Goal: Book appointment/travel/reservation

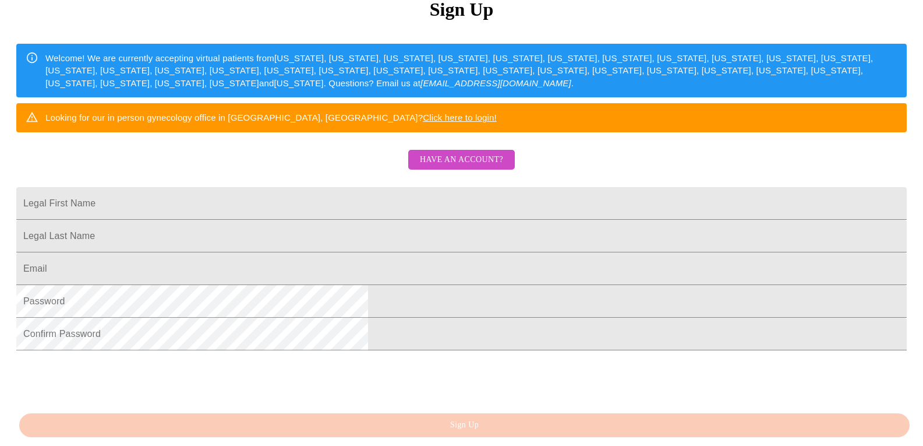
scroll to position [273, 0]
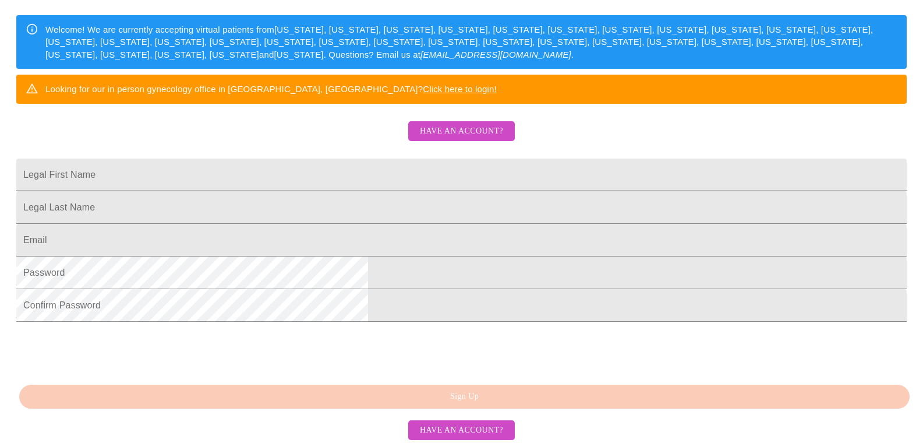
click at [351, 158] on input "Legal First Name" at bounding box center [461, 174] width 891 height 33
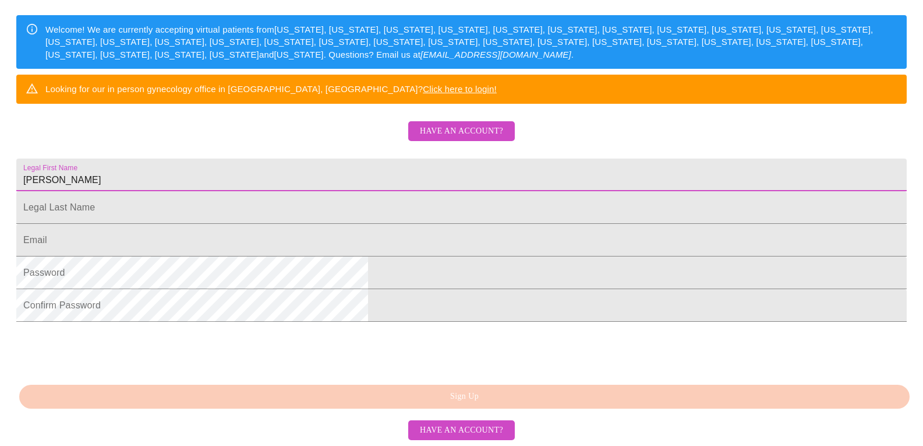
type input "[PERSON_NAME]"
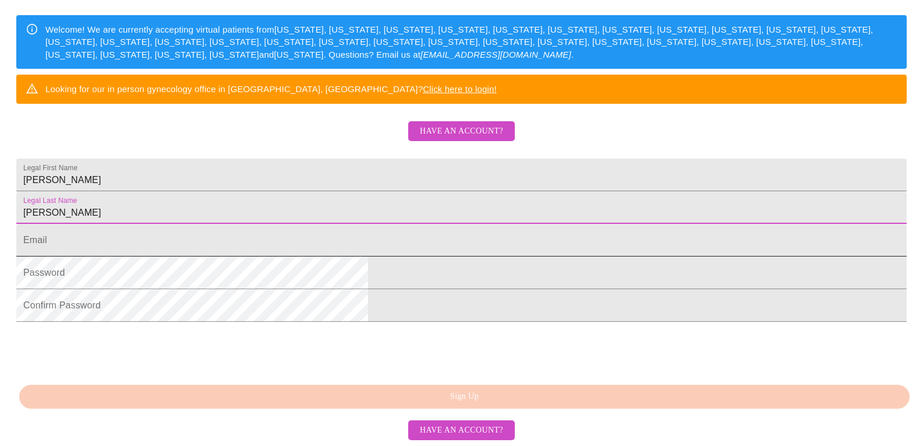
type input "[PERSON_NAME]"
click at [312, 224] on input "Legal First Name" at bounding box center [461, 240] width 891 height 33
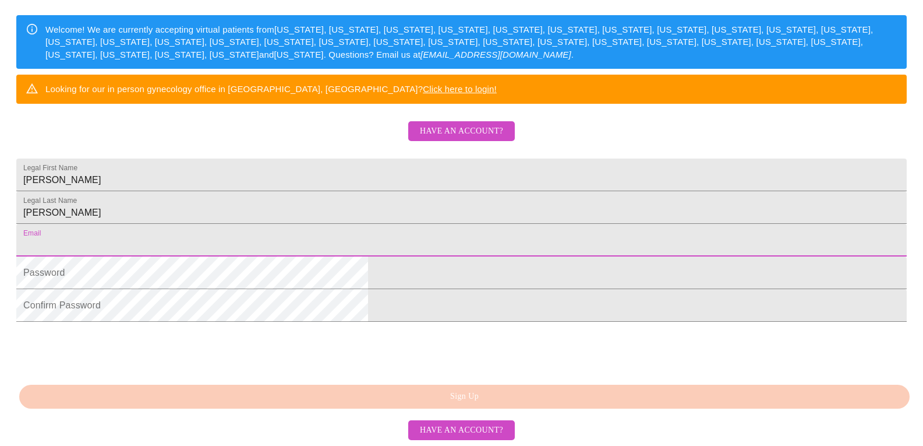
type input "[EMAIL_ADDRESS][DOMAIN_NAME]"
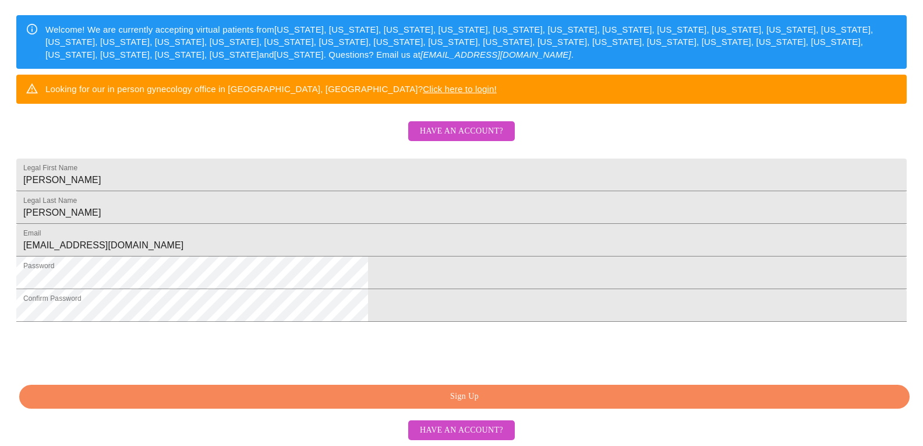
click at [517, 396] on span "Sign Up" at bounding box center [465, 396] width 864 height 15
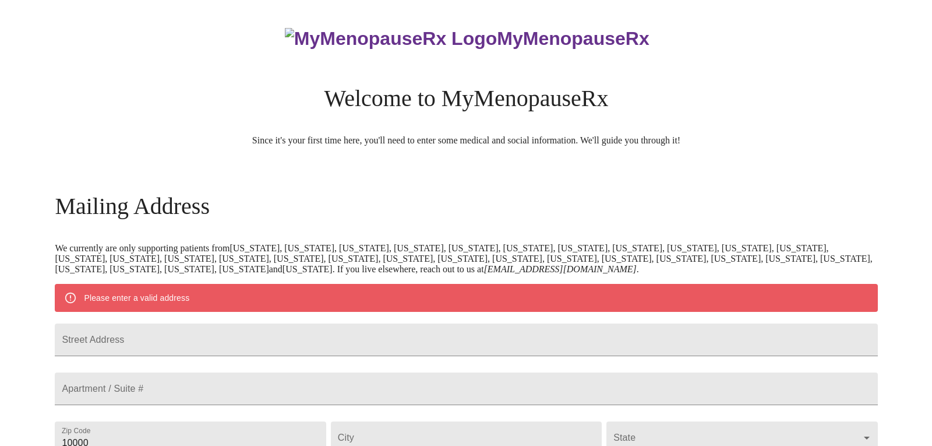
scroll to position [175, 0]
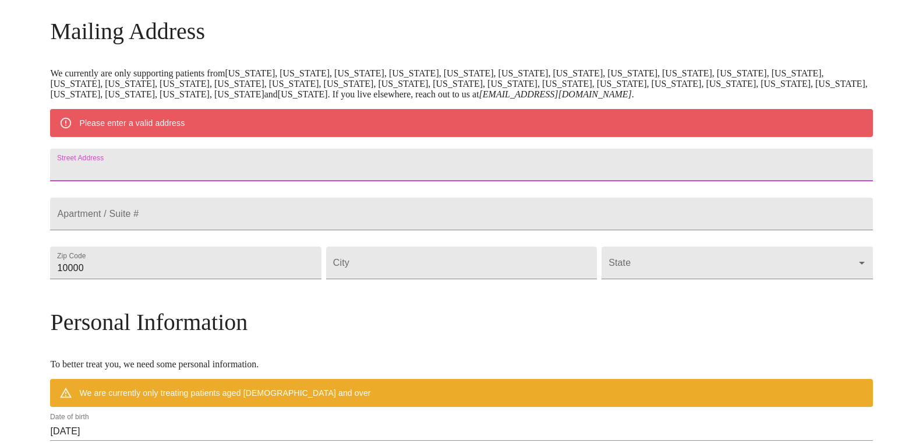
click at [271, 167] on input "Street Address" at bounding box center [461, 165] width 823 height 33
type input "[STREET_ADDRESS]"
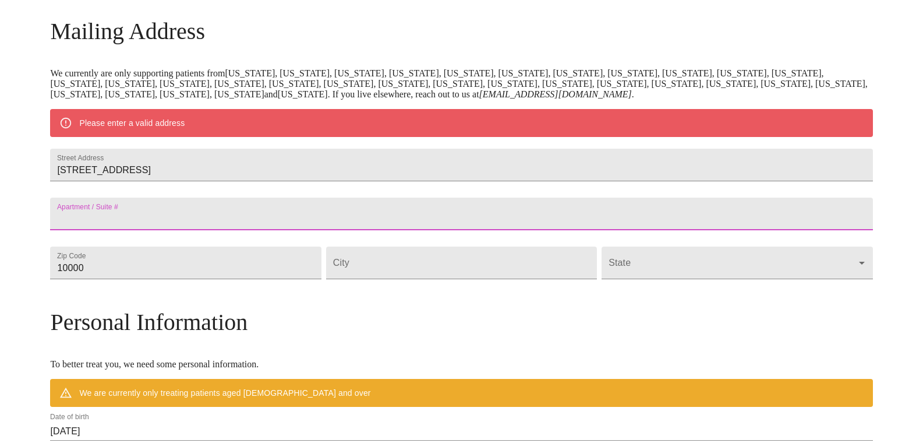
click at [262, 230] on input "Street Address" at bounding box center [461, 214] width 823 height 33
type input "Lot 237"
drag, startPoint x: 95, startPoint y: 293, endPoint x: 44, endPoint y: 292, distance: 50.7
click at [44, 292] on div "MyMenopauseRx Welcome to MyMenopauseRx Since it's your first time here, you'll …" at bounding box center [462, 284] width 914 height 908
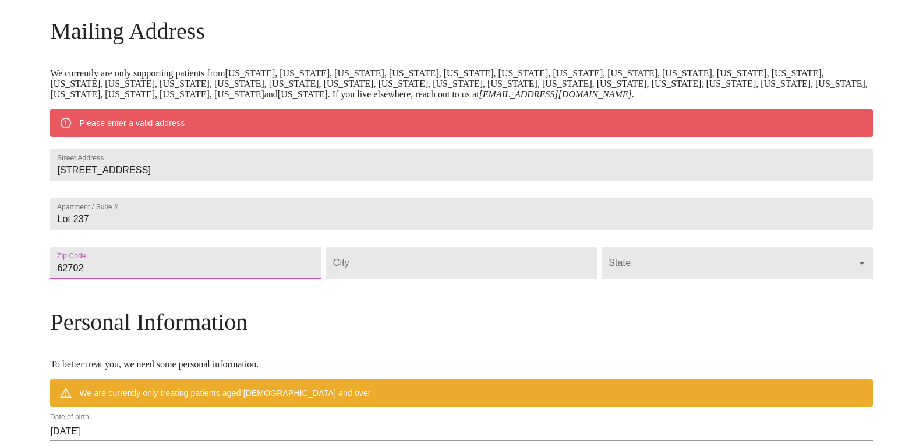
type input "62702"
click at [416, 279] on input "Street Address" at bounding box center [461, 262] width 271 height 33
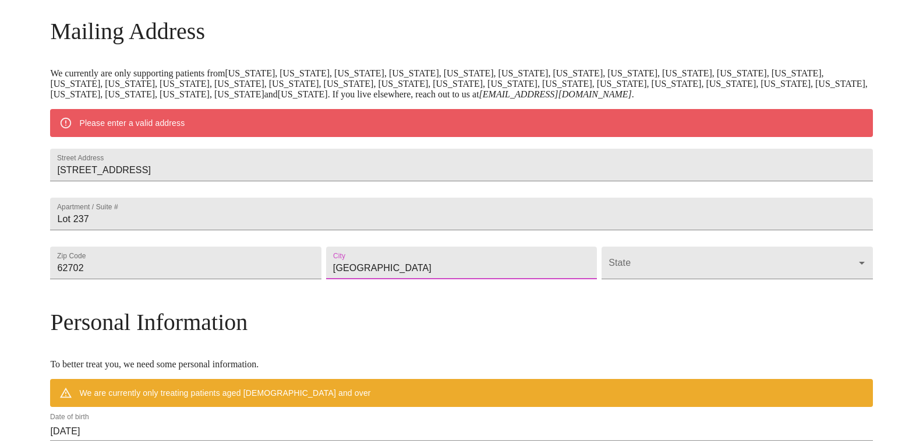
type input "[GEOGRAPHIC_DATA]"
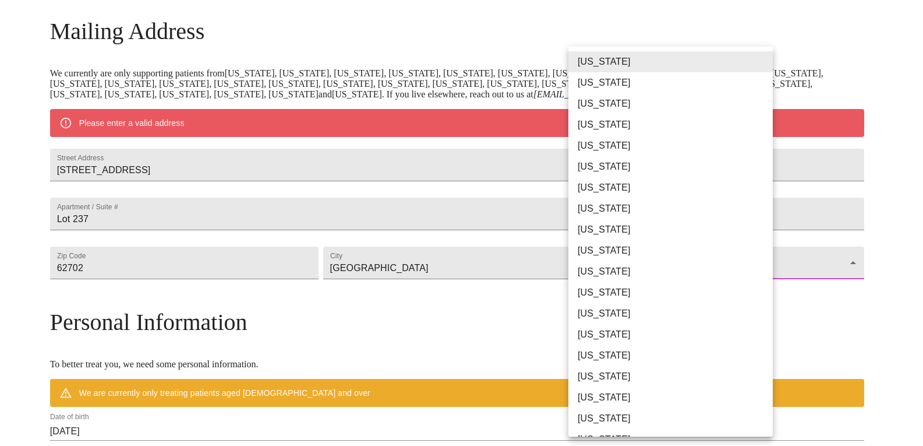
click at [649, 295] on body "MyMenopauseRx Welcome to MyMenopauseRx Since it's your first time here, you'll …" at bounding box center [462, 284] width 914 height 908
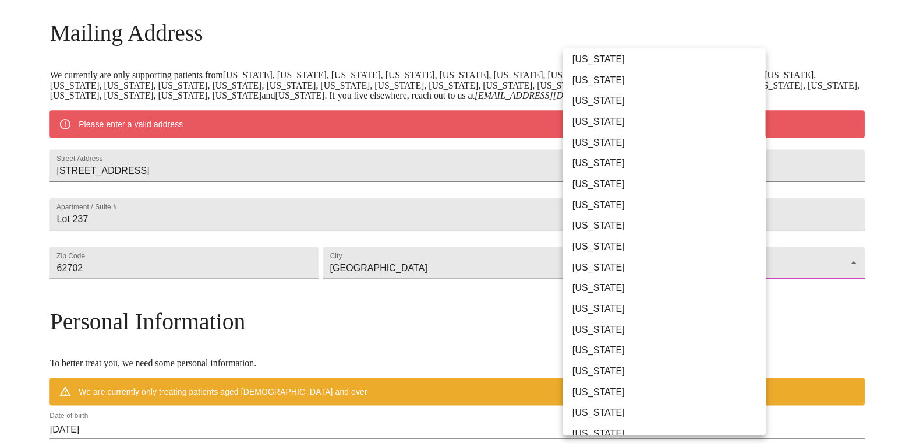
scroll to position [233, 0]
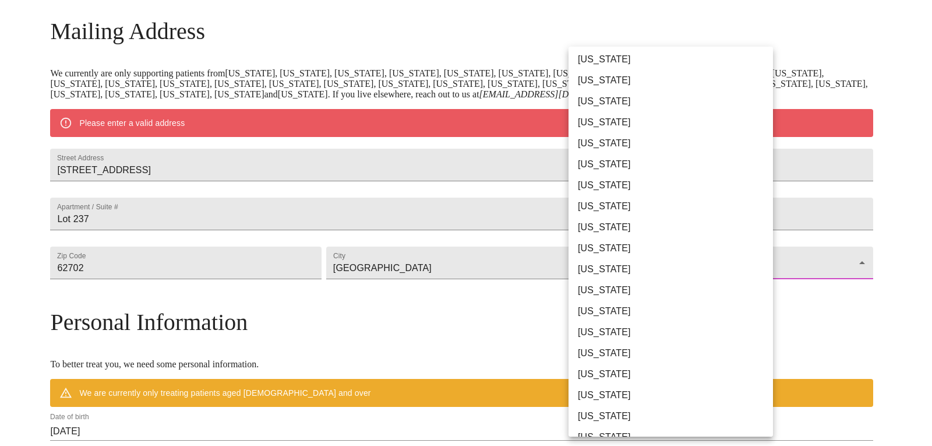
click at [593, 83] on li "[US_STATE]" at bounding box center [675, 80] width 213 height 21
type input "[US_STATE]"
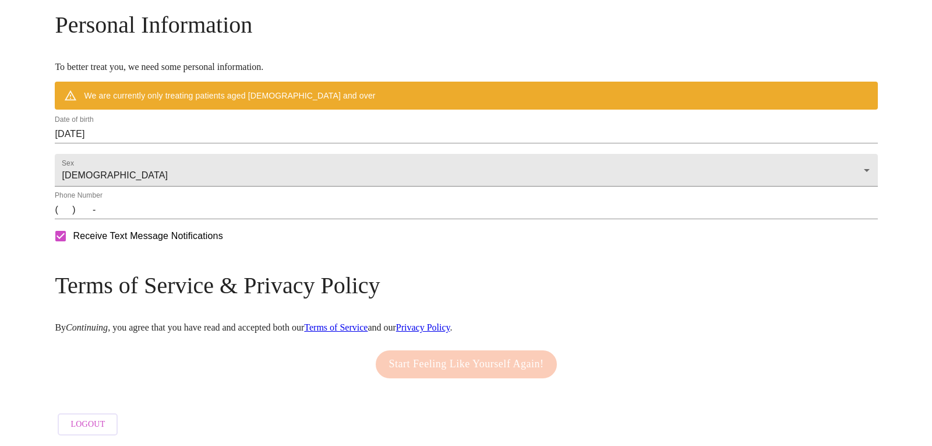
scroll to position [471, 0]
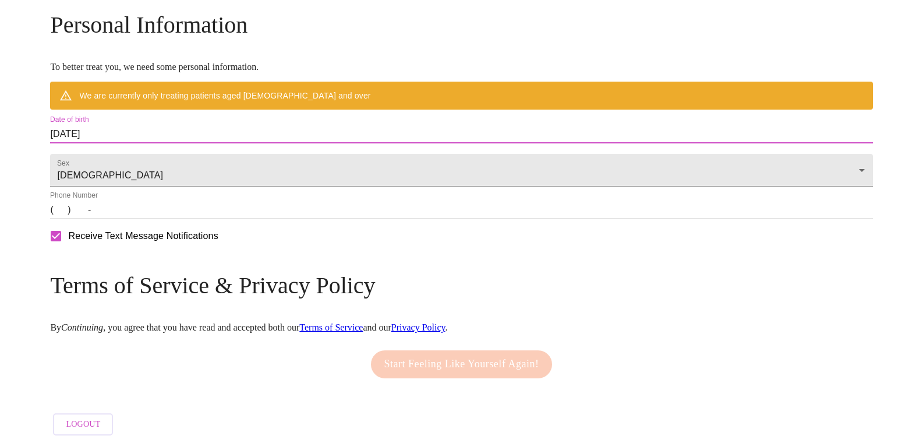
drag, startPoint x: 227, startPoint y: 128, endPoint x: 0, endPoint y: 129, distance: 227.2
click at [5, 129] on div "MyMenopauseRx Welcome to MyMenopauseRx Since it's your first time here, you'll …" at bounding box center [462, 4] width 914 height 875
click at [207, 125] on input "[DATE]" at bounding box center [461, 134] width 823 height 19
click at [169, 127] on input "[DATE]" at bounding box center [461, 134] width 823 height 19
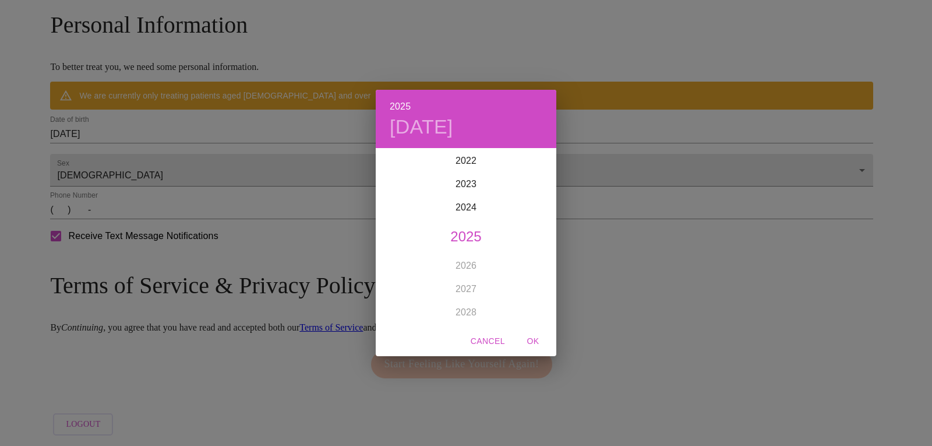
click at [408, 103] on h6 "2025" at bounding box center [400, 106] width 21 height 16
click at [459, 272] on div "1982" at bounding box center [466, 277] width 181 height 23
click at [393, 258] on div "[DATE]" at bounding box center [406, 259] width 60 height 44
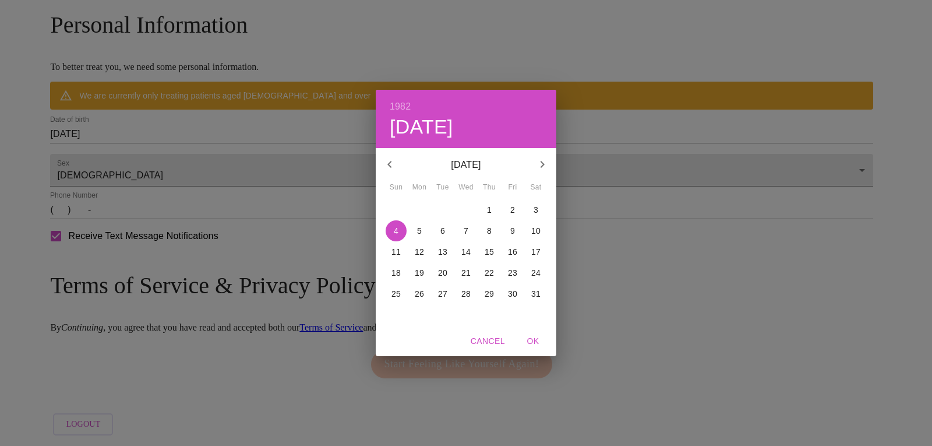
click at [421, 291] on p "26" at bounding box center [419, 294] width 9 height 12
click at [533, 340] on span "OK" at bounding box center [533, 341] width 28 height 15
type input "[DATE]"
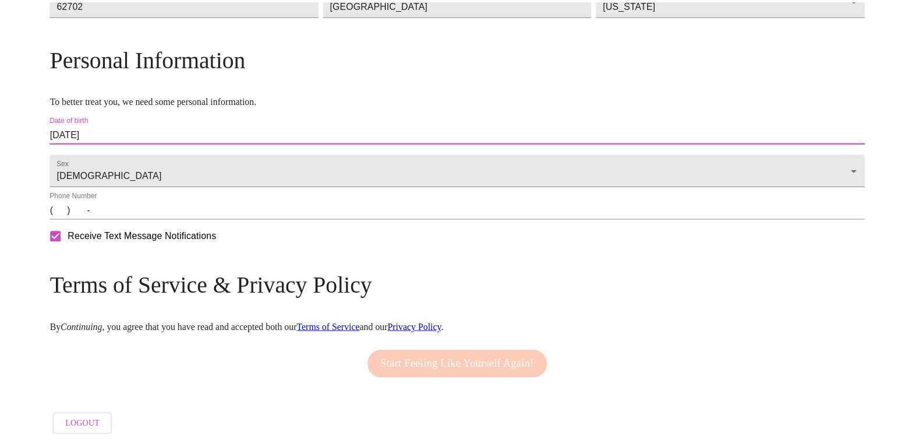
scroll to position [438, 0]
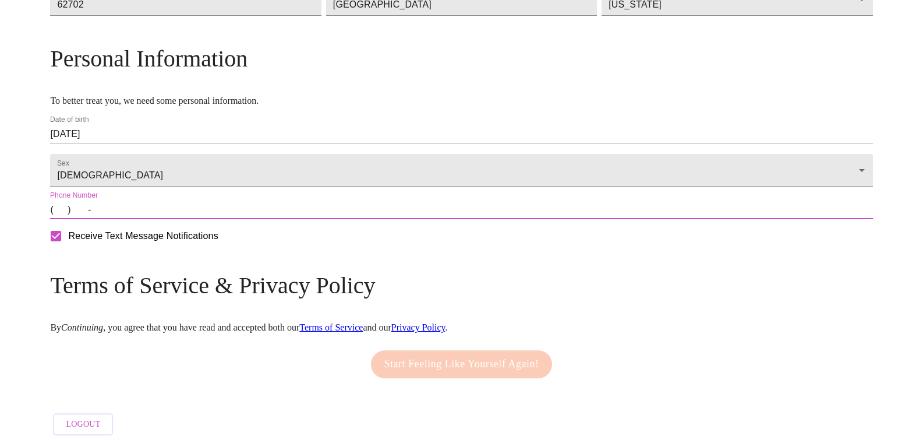
click at [223, 205] on input "(   )    -" at bounding box center [461, 209] width 823 height 19
type input "[PHONE_NUMBER]"
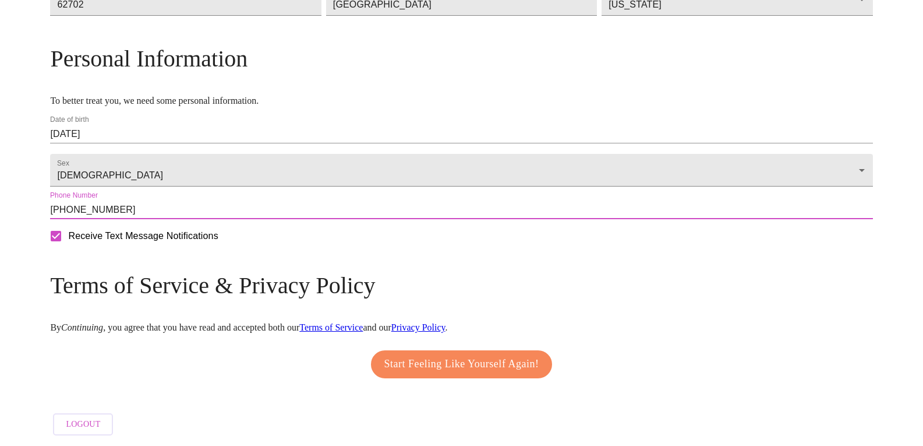
click at [68, 238] on input "Receive Text Message Notifications" at bounding box center [56, 236] width 24 height 24
checkbox input "false"
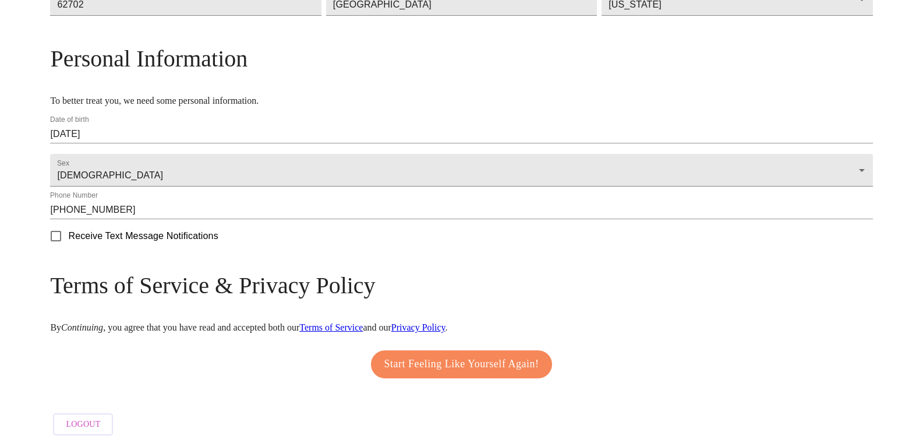
click at [477, 365] on span "Start Feeling Like Yourself Again!" at bounding box center [462, 364] width 155 height 19
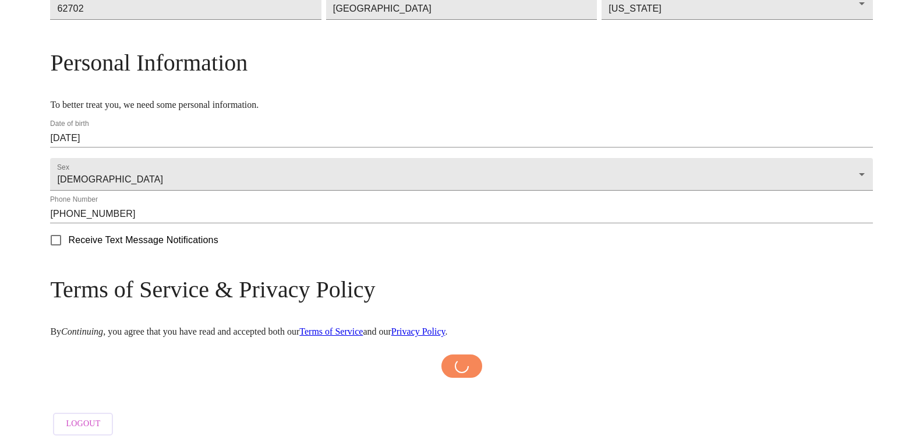
scroll to position [433, 0]
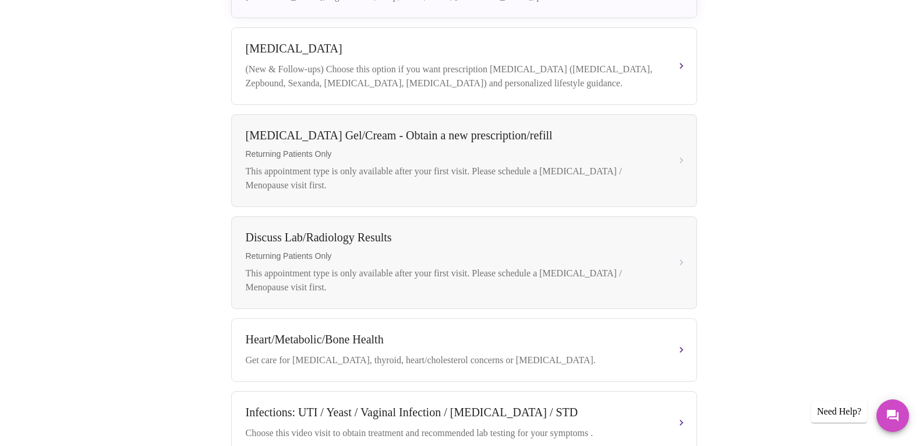
scroll to position [258, 0]
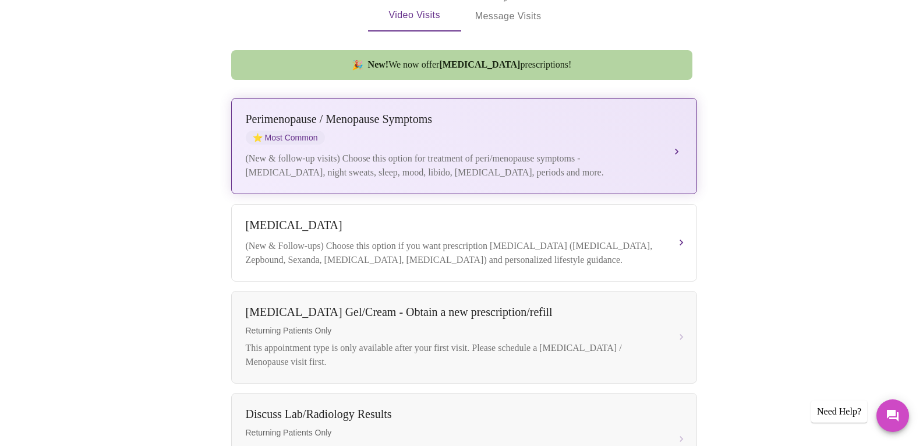
click at [600, 112] on div "[MEDICAL_DATA] / Menopause Symptoms ⭐ Most Common" at bounding box center [453, 128] width 414 height 32
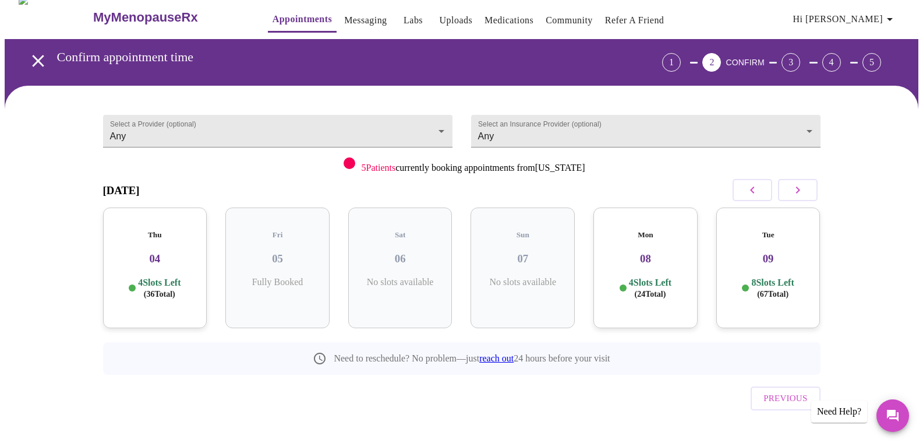
scroll to position [12, 0]
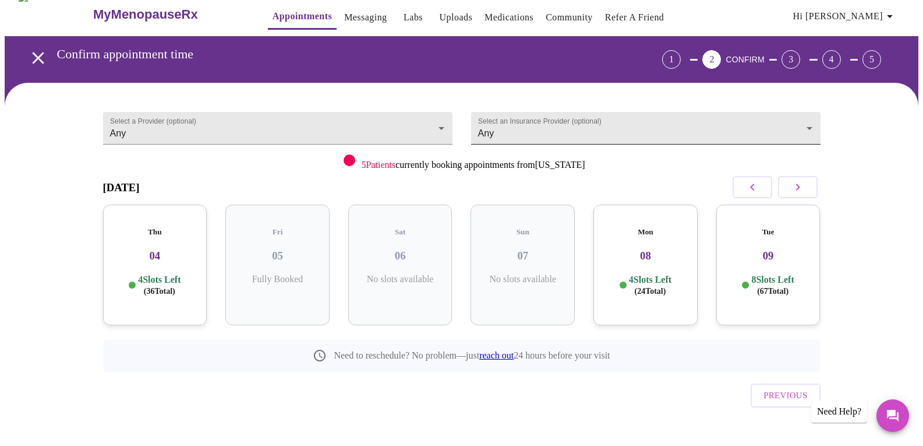
click at [527, 133] on body "MyMenopauseRx Appointments Messaging Labs Uploads Medications Community Refer a…" at bounding box center [462, 228] width 914 height 473
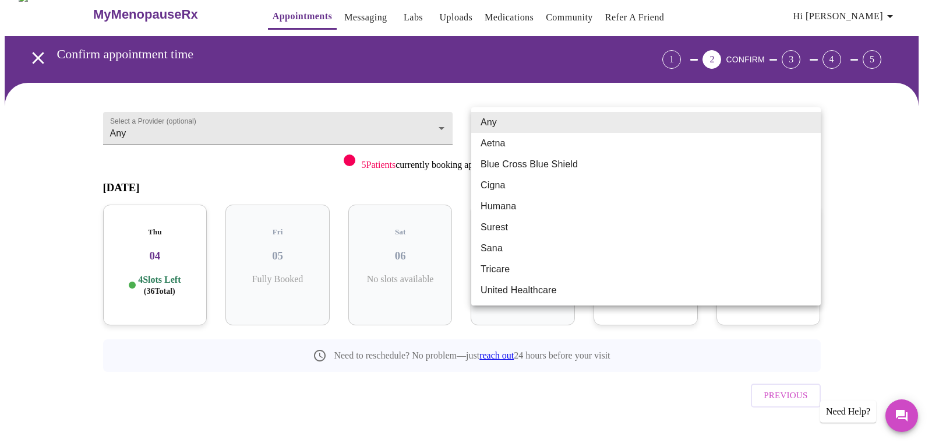
click at [526, 122] on li "Any" at bounding box center [646, 122] width 350 height 21
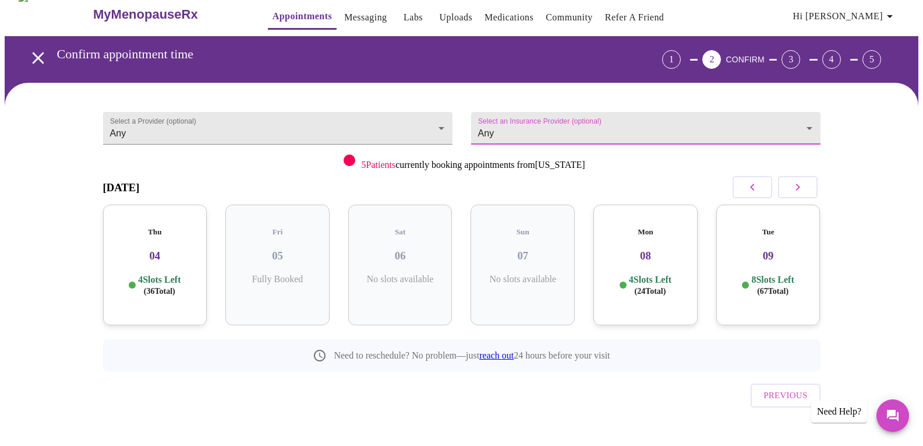
click at [177, 255] on div "Thu 04 4 Slots Left ( 36 Total)" at bounding box center [155, 264] width 104 height 121
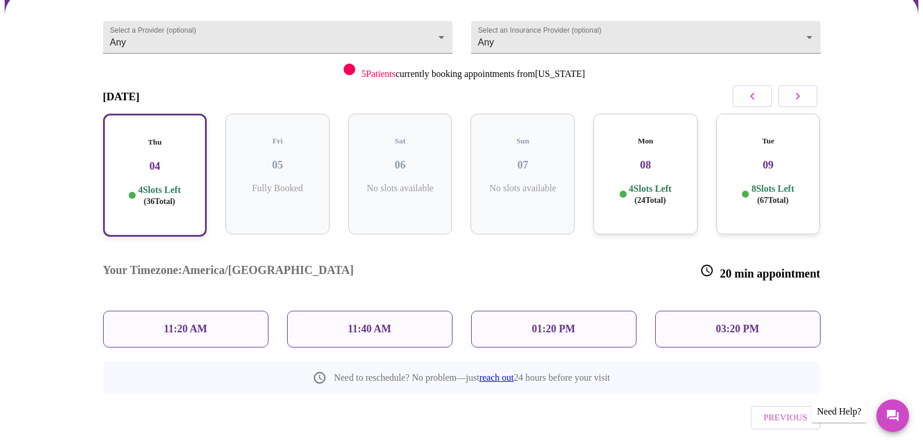
scroll to position [107, 0]
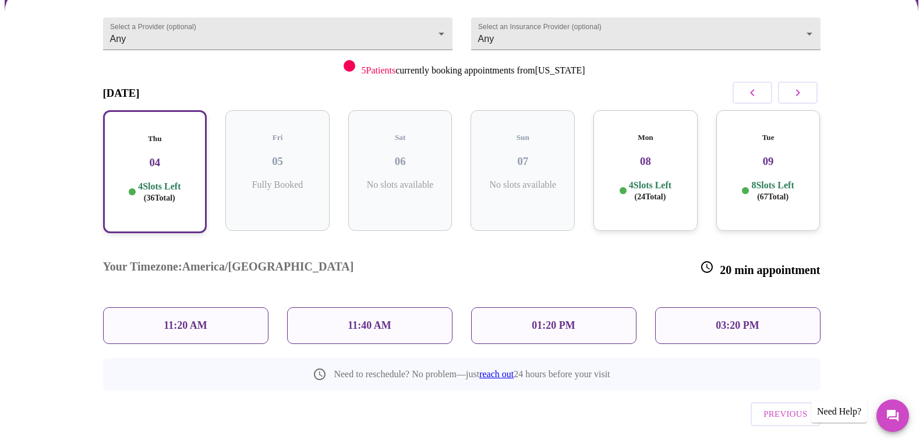
click at [792, 307] on div "03:20 PM" at bounding box center [737, 325] width 165 height 37
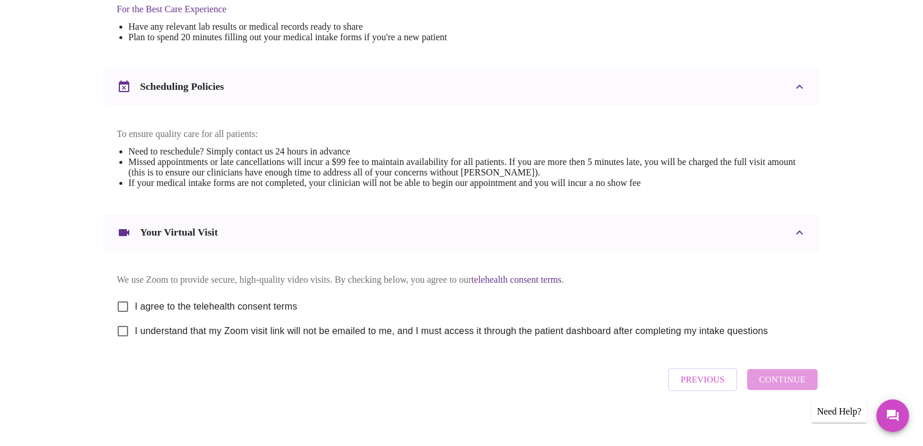
scroll to position [399, 0]
